Goal: Transaction & Acquisition: Download file/media

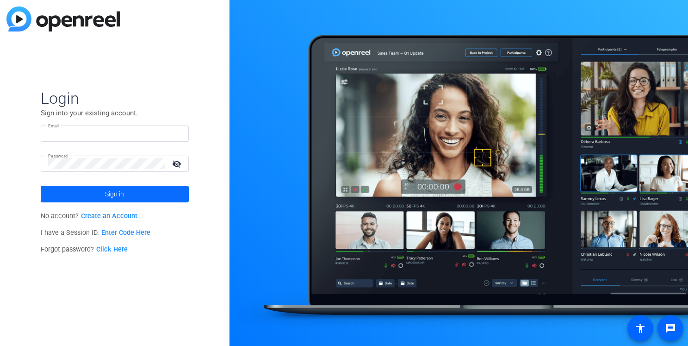
type input "[PERSON_NAME][EMAIL_ADDRESS][DOMAIN_NAME]"
click at [150, 191] on span at bounding box center [115, 194] width 148 height 22
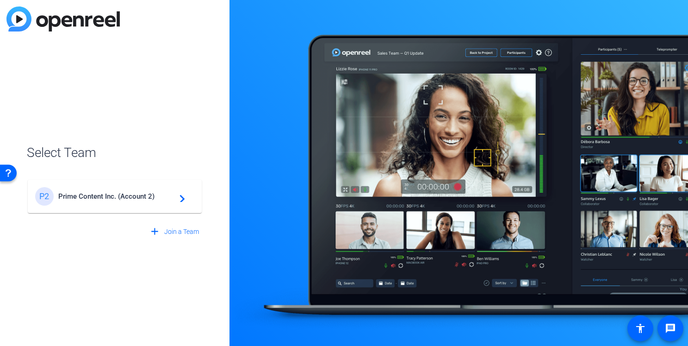
click at [132, 195] on span "Prime Content Inc. (Account 2)" at bounding box center [116, 196] width 116 height 8
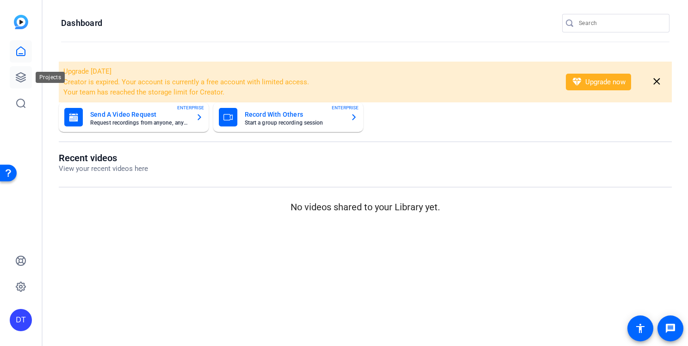
click at [21, 73] on icon at bounding box center [20, 77] width 9 height 9
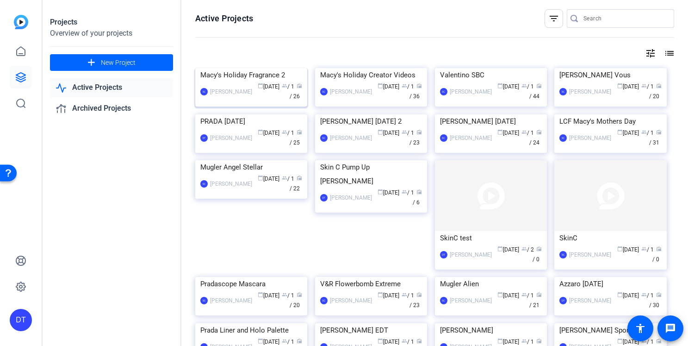
click at [257, 101] on div "calendar_today [DATE] group / 1 radio / 26" at bounding box center [279, 91] width 45 height 19
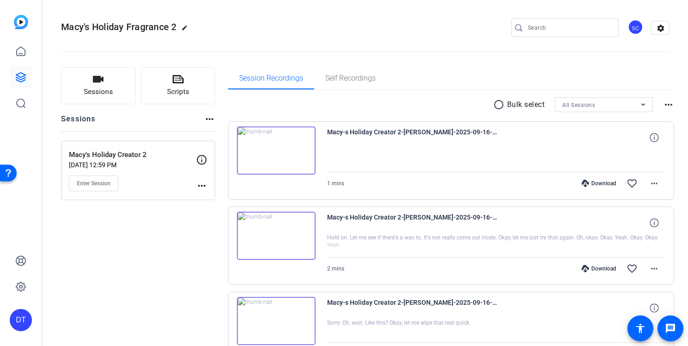
click at [370, 186] on div "1 mins Download favorite_border more_horiz" at bounding box center [496, 183] width 339 height 22
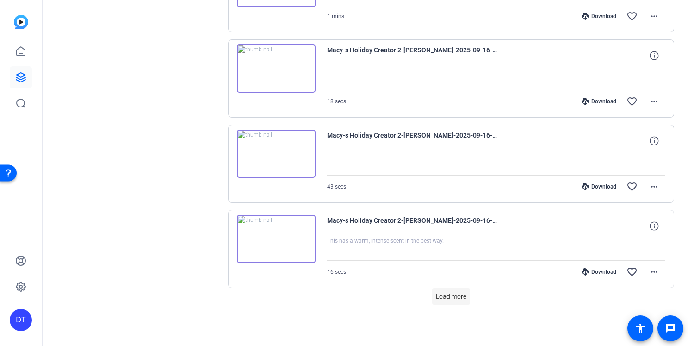
click at [448, 301] on span "Load more" at bounding box center [451, 297] width 31 height 10
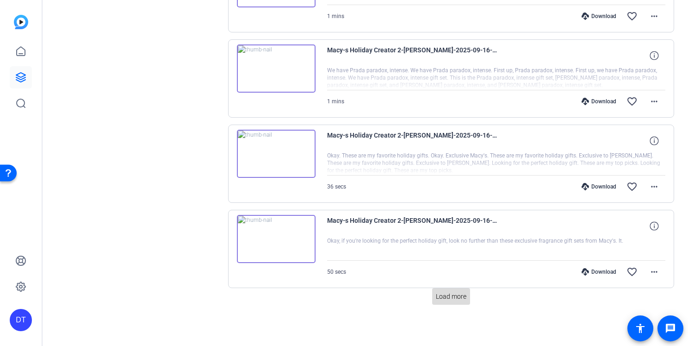
click at [444, 296] on span "Load more" at bounding box center [451, 297] width 31 height 10
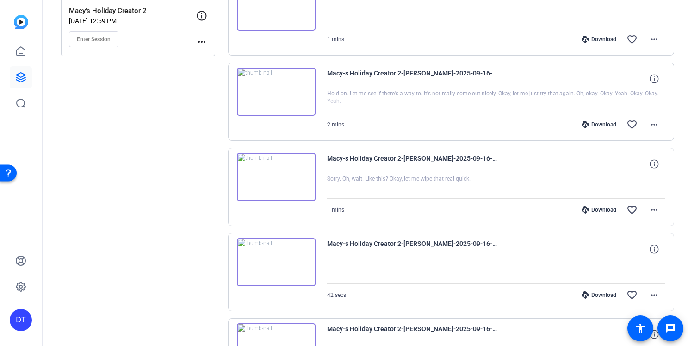
scroll to position [0, 0]
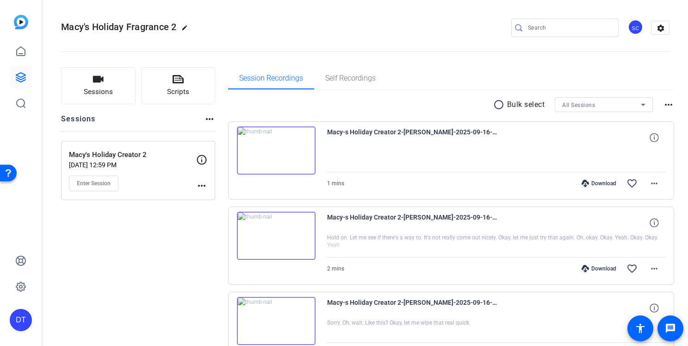
click at [496, 106] on mat-icon "radio_button_unchecked" at bounding box center [500, 104] width 14 height 11
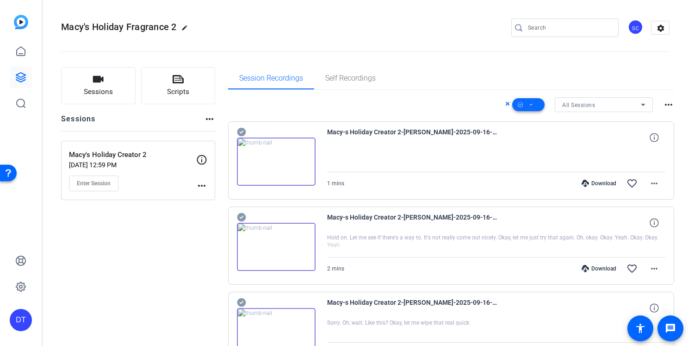
click at [537, 106] on span at bounding box center [528, 104] width 32 height 22
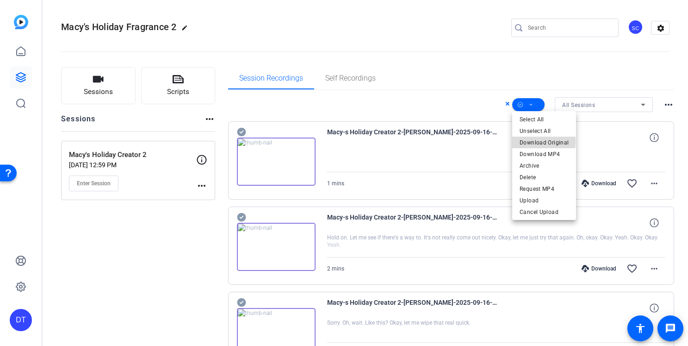
click at [537, 142] on span "Download Original" at bounding box center [544, 142] width 49 height 11
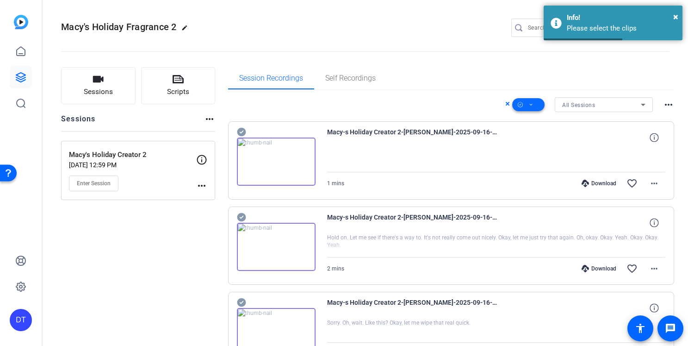
click at [535, 107] on span at bounding box center [528, 104] width 32 height 22
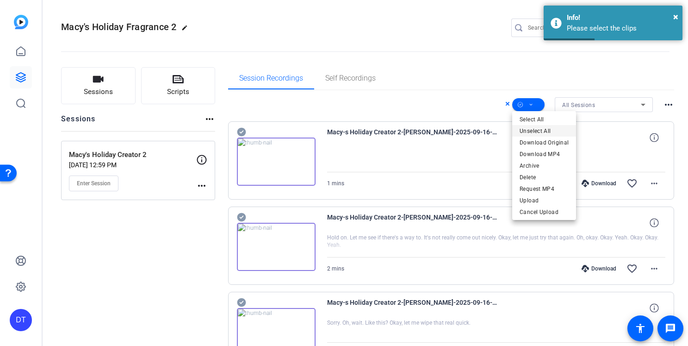
click at [534, 130] on span "Unselect All" at bounding box center [544, 130] width 49 height 11
click at [535, 122] on span "Select All" at bounding box center [544, 119] width 49 height 11
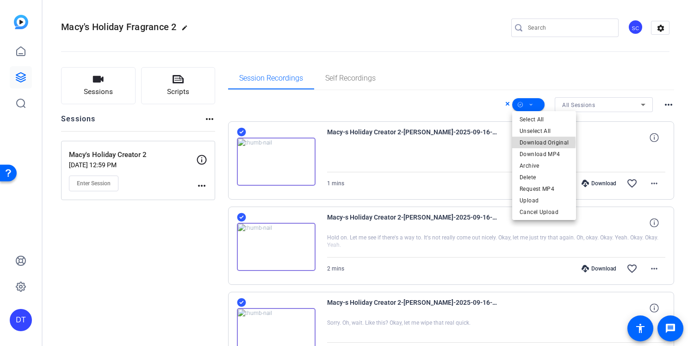
click at [535, 142] on span "Download Original" at bounding box center [544, 142] width 49 height 11
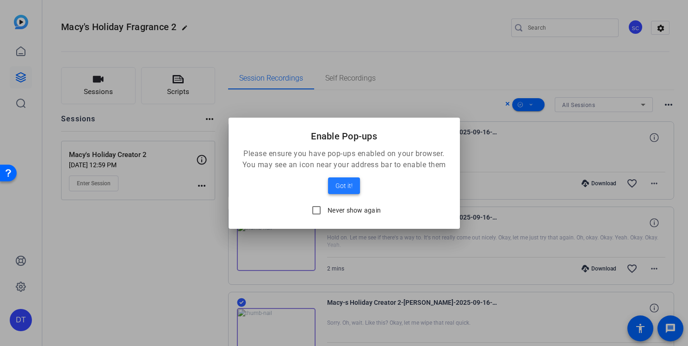
click at [338, 188] on span "Got it!" at bounding box center [343, 185] width 17 height 11
